Goal: Task Accomplishment & Management: Use online tool/utility

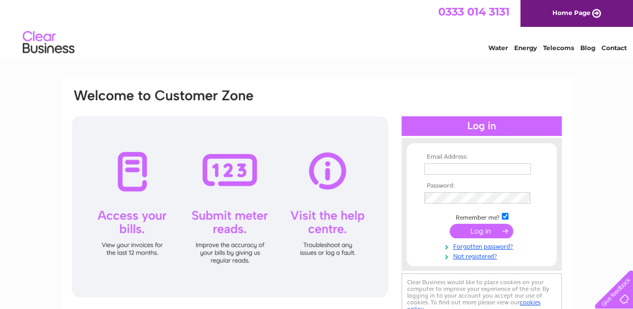
type input "j-gray@midland-electrical.com"
click at [492, 239] on td at bounding box center [482, 231] width 120 height 20
click at [486, 233] on input "submit" at bounding box center [482, 231] width 64 height 14
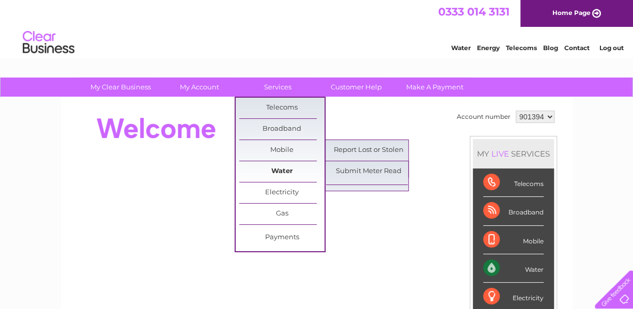
click at [291, 163] on link "Water" at bounding box center [281, 171] width 85 height 21
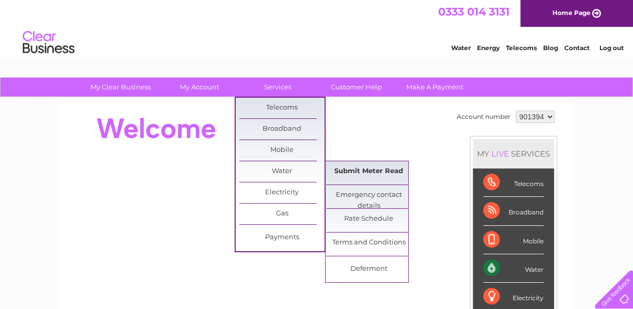
click at [384, 167] on link "Submit Meter Read" at bounding box center [368, 171] width 85 height 21
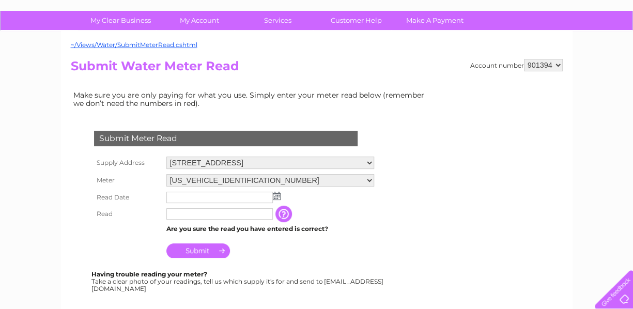
scroll to position [103, 0]
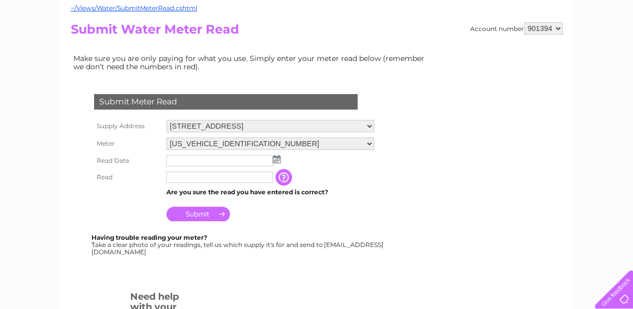
click at [220, 159] on input "text" at bounding box center [219, 160] width 106 height 11
click at [277, 159] on img at bounding box center [277, 159] width 8 height 8
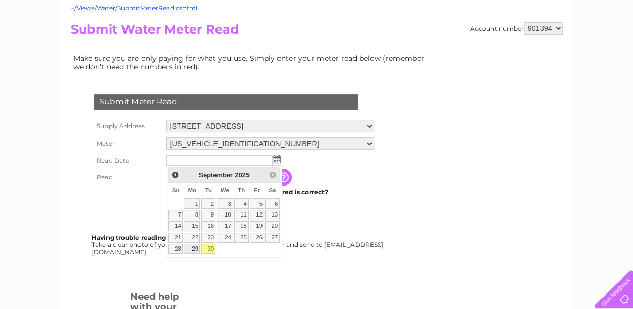
click at [196, 246] on link "29" at bounding box center [192, 249] width 16 height 10
type input "[DATE]"
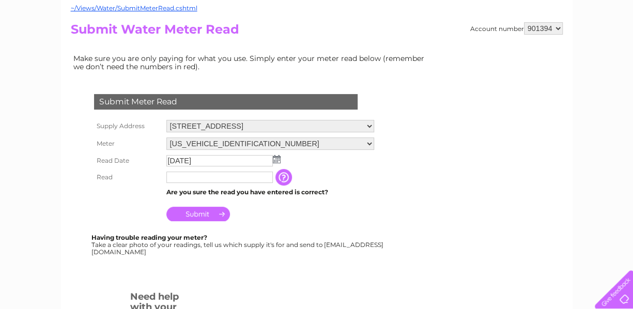
click at [224, 299] on form "Submit Meter Read Supply Address [STREET_ADDRESS] Meter [US_VEHICLE_IDENTIFICAT…" at bounding box center [252, 237] width 362 height 328
click at [217, 176] on input "text" at bounding box center [219, 177] width 106 height 11
paste input "597 9"
click at [201, 211] on input "Submit" at bounding box center [198, 215] width 64 height 14
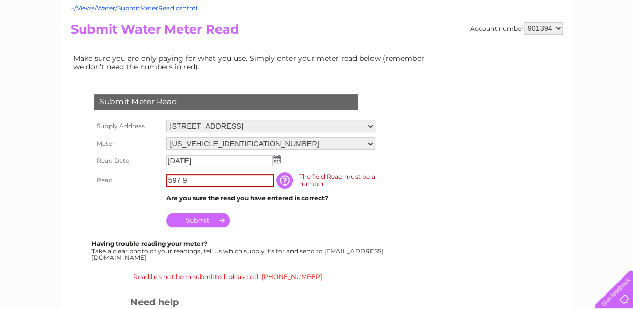
click at [182, 182] on input "597 9" at bounding box center [219, 180] width 107 height 12
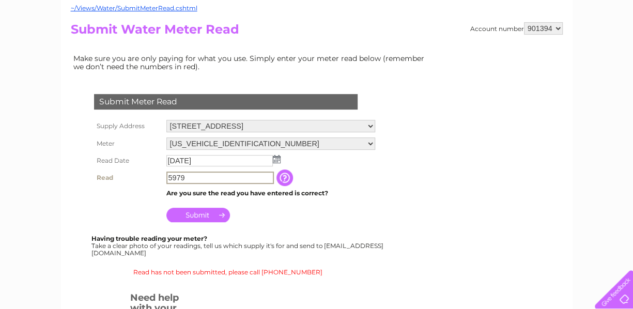
type input "5979"
drag, startPoint x: 225, startPoint y: 173, endPoint x: 150, endPoint y: 174, distance: 74.9
click at [152, 173] on tr "Read 5979 The reading you have just taken from your water meter. Our records in…" at bounding box center [234, 178] width 286 height 18
paste input "59795"
click at [288, 175] on input "button" at bounding box center [285, 177] width 19 height 17
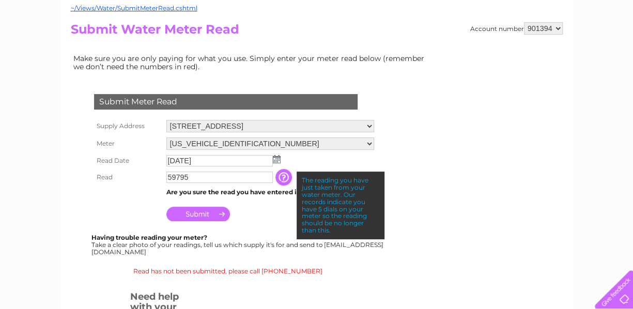
click at [201, 174] on input "59795" at bounding box center [219, 177] width 106 height 11
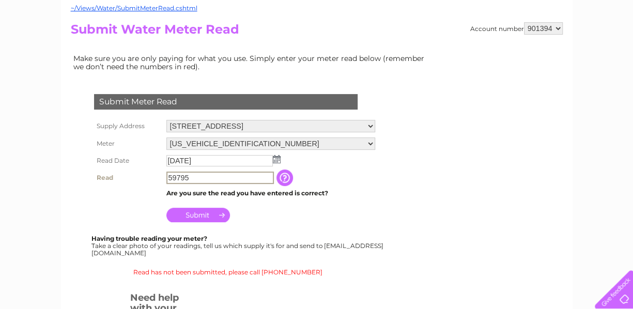
click at [286, 176] on input "button" at bounding box center [285, 177] width 19 height 17
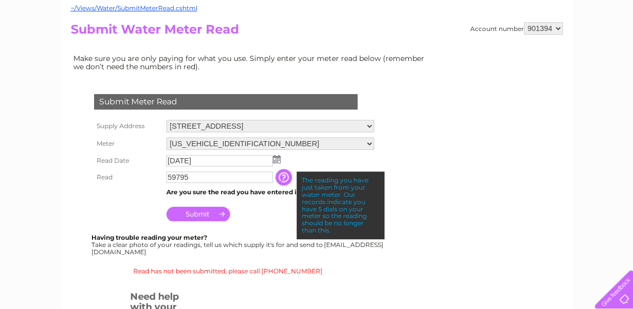
click at [209, 172] on input "59795" at bounding box center [219, 177] width 106 height 11
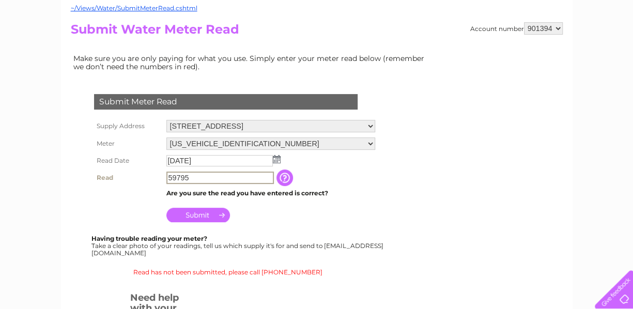
click at [181, 177] on input "59795" at bounding box center [219, 178] width 107 height 12
click at [191, 179] on input "59795" at bounding box center [219, 178] width 107 height 12
type input "5"
click at [225, 178] on input "00591" at bounding box center [219, 178] width 107 height 12
type input "00597"
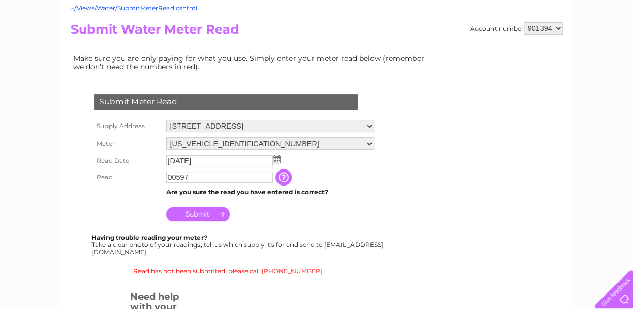
click at [176, 217] on input "Submit" at bounding box center [198, 214] width 64 height 14
